Goal: Communication & Community: Answer question/provide support

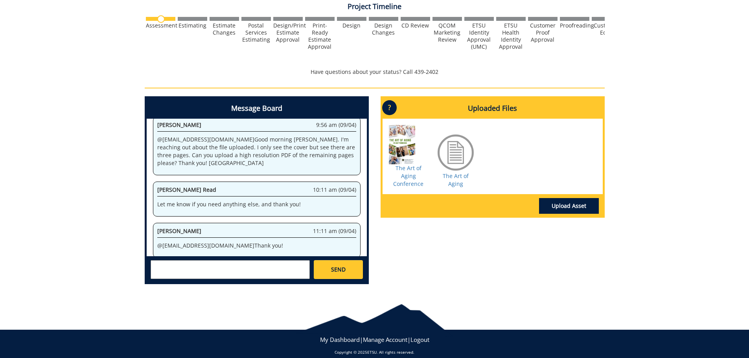
scroll to position [276, 0]
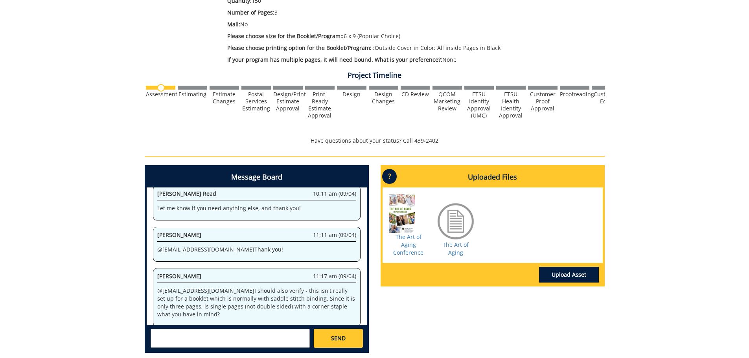
scroll to position [235, 0]
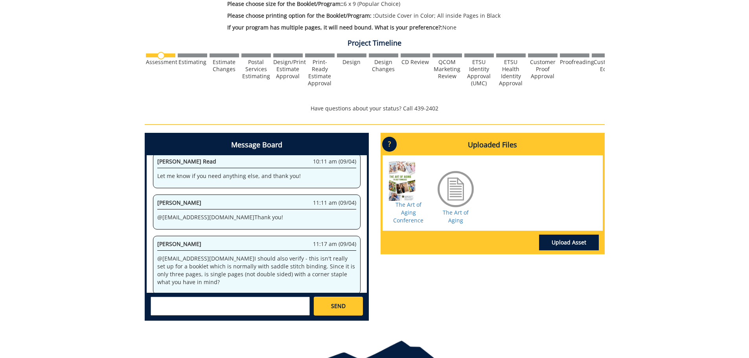
scroll to position [272, 0]
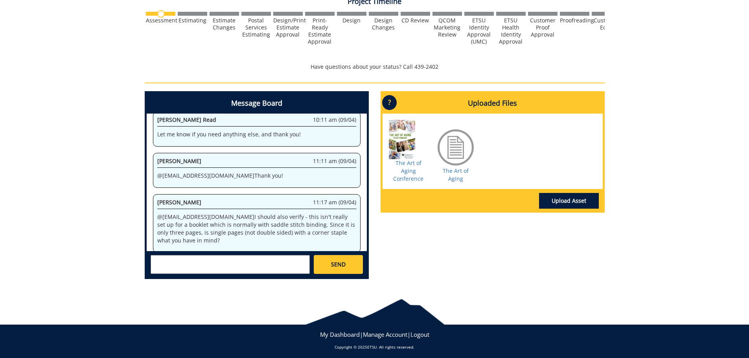
click at [218, 268] on textarea at bounding box center [230, 264] width 159 height 19
type textarea "yes!"
click at [349, 263] on link "SEND" at bounding box center [338, 264] width 49 height 19
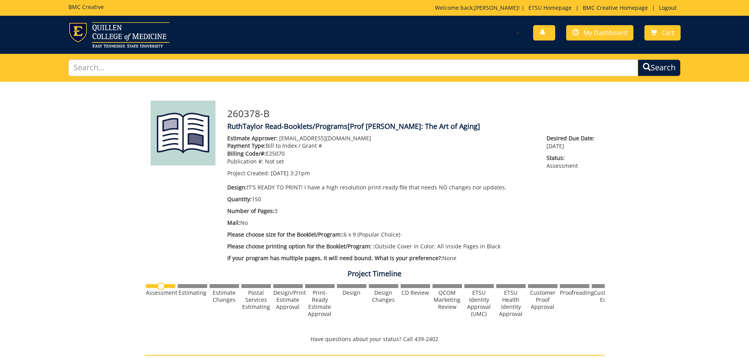
scroll to position [26934, 0]
click at [603, 35] on span "My Dashboard" at bounding box center [605, 32] width 44 height 9
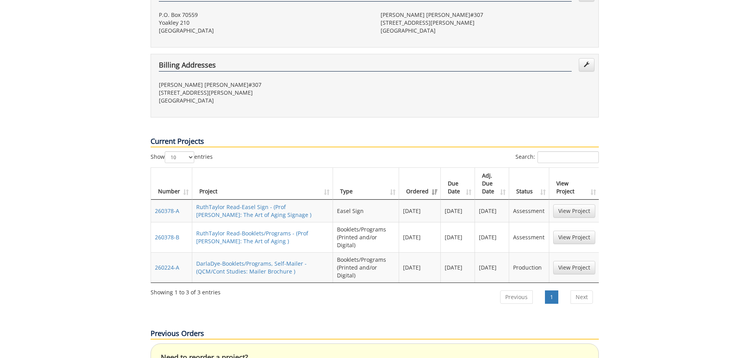
scroll to position [257, 0]
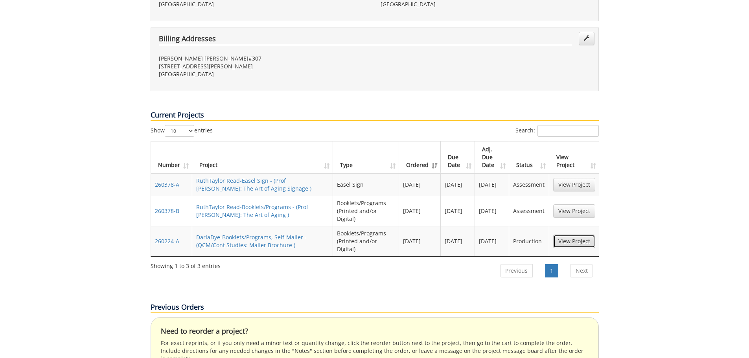
click at [581, 235] on link "View Project" at bounding box center [574, 241] width 42 height 13
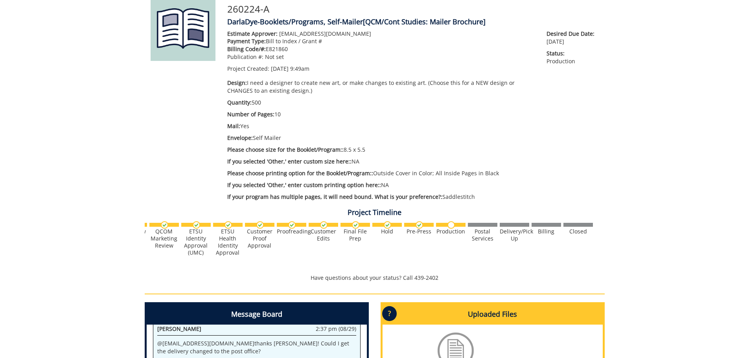
scroll to position [0, 309]
